Goal: Task Accomplishment & Management: Use online tool/utility

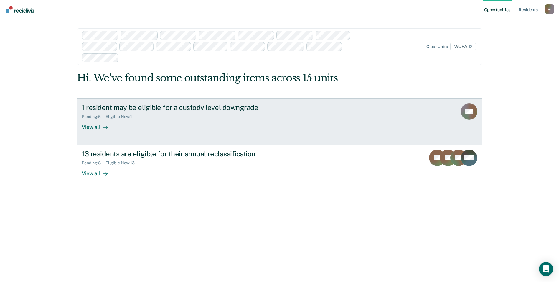
click at [128, 106] on div "1 resident may be eligible for a custody level downgrade" at bounding box center [185, 107] width 207 height 9
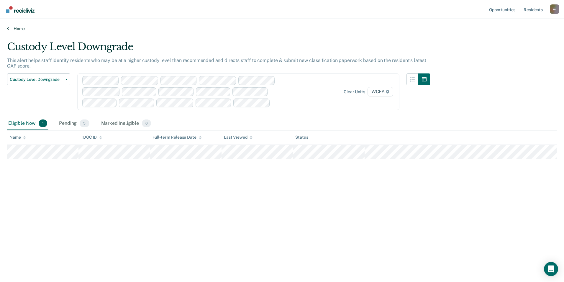
click at [18, 28] on link "Home" at bounding box center [281, 28] width 549 height 5
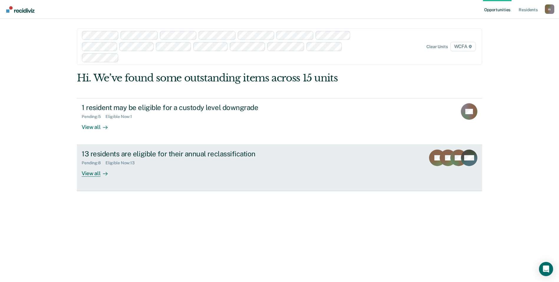
click at [144, 154] on div "13 residents are eligible for their annual reclassification" at bounding box center [185, 153] width 207 height 9
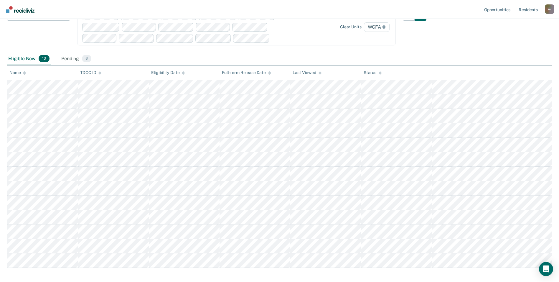
scroll to position [87, 0]
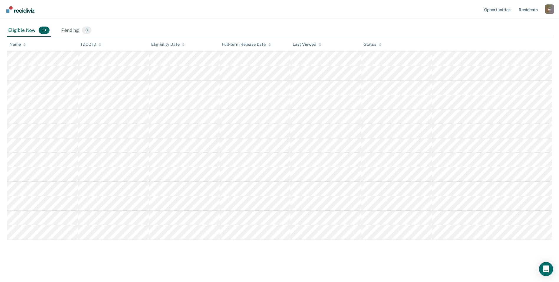
click at [315, 29] on div "Eligible Now 13 Pending 8" at bounding box center [279, 30] width 545 height 13
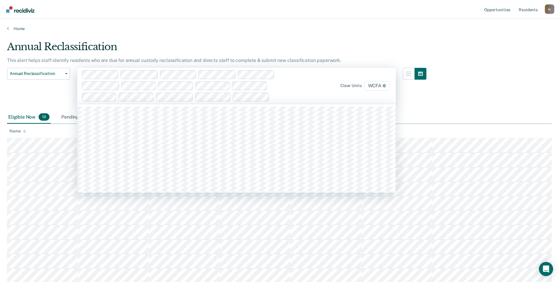
click at [294, 94] on div at bounding box center [190, 85] width 216 height 31
type input "wcfa"
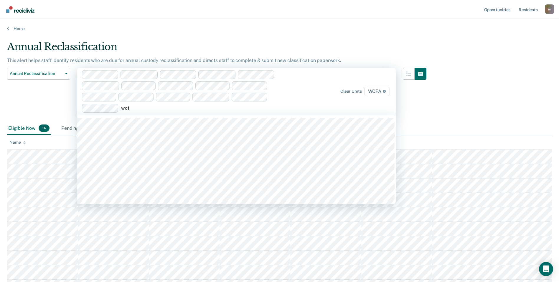
type input "wcfa"
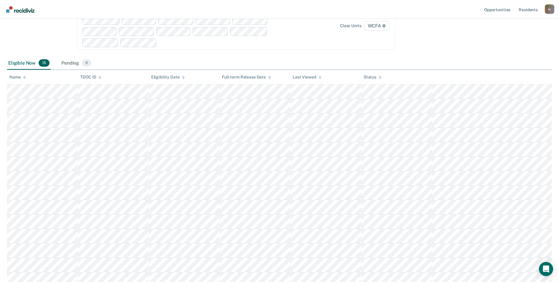
scroll to position [55, 0]
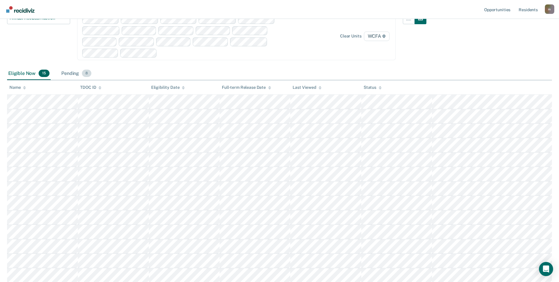
click at [73, 75] on div "Pending 8" at bounding box center [76, 73] width 32 height 13
